Goal: Find specific page/section: Find specific page/section

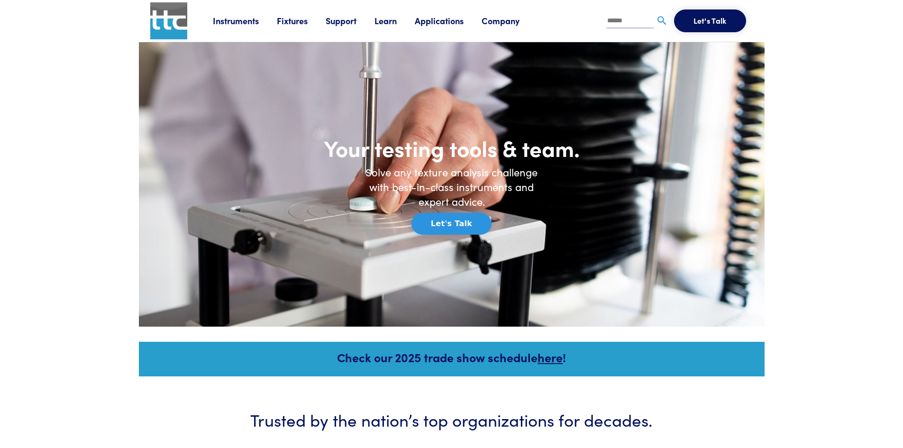
click at [288, 22] on link "Fixtures" at bounding box center [301, 21] width 49 height 12
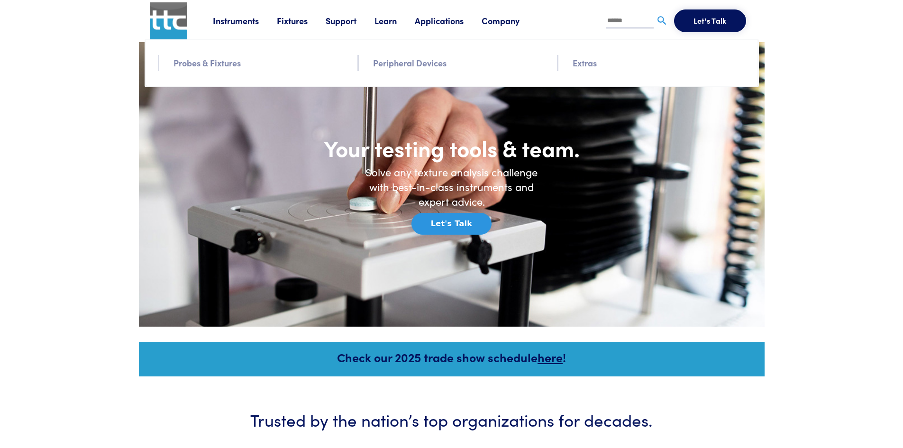
click at [226, 63] on link "Probes & Fixtures" at bounding box center [206, 63] width 67 height 14
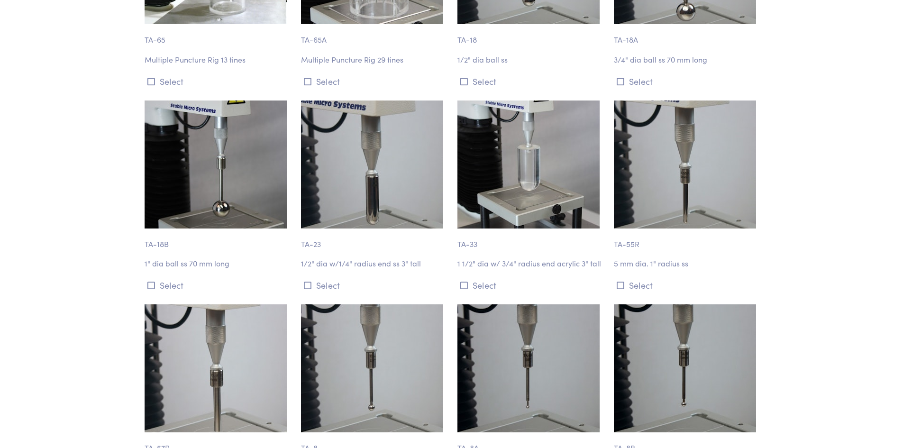
scroll to position [3206, 0]
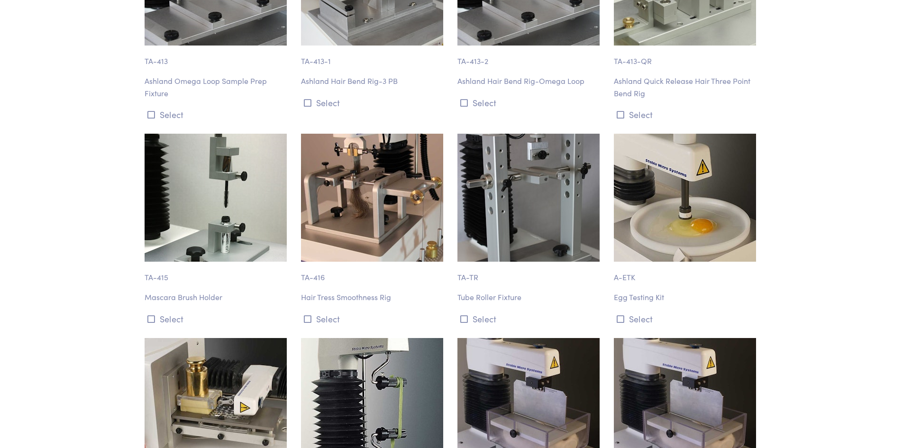
scroll to position [8844, 0]
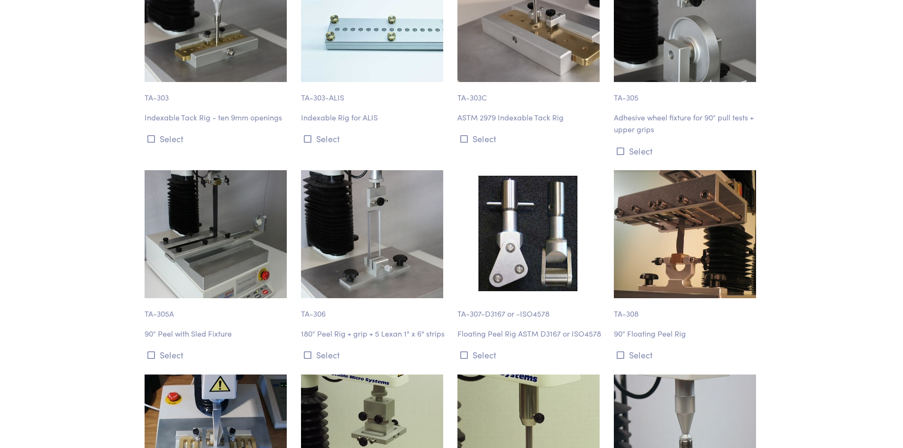
scroll to position [6191, 0]
